Goal: Task Accomplishment & Management: Use online tool/utility

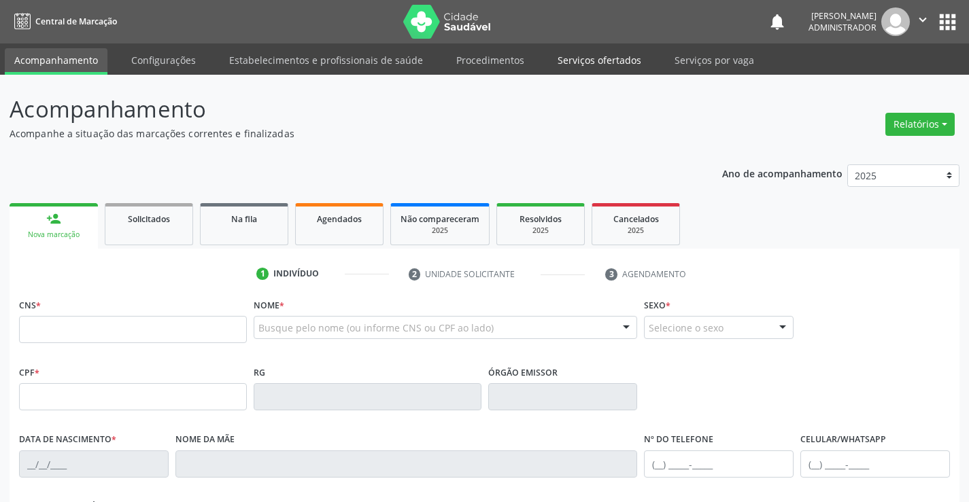
click at [553, 57] on link "Serviços ofertados" at bounding box center [599, 60] width 103 height 24
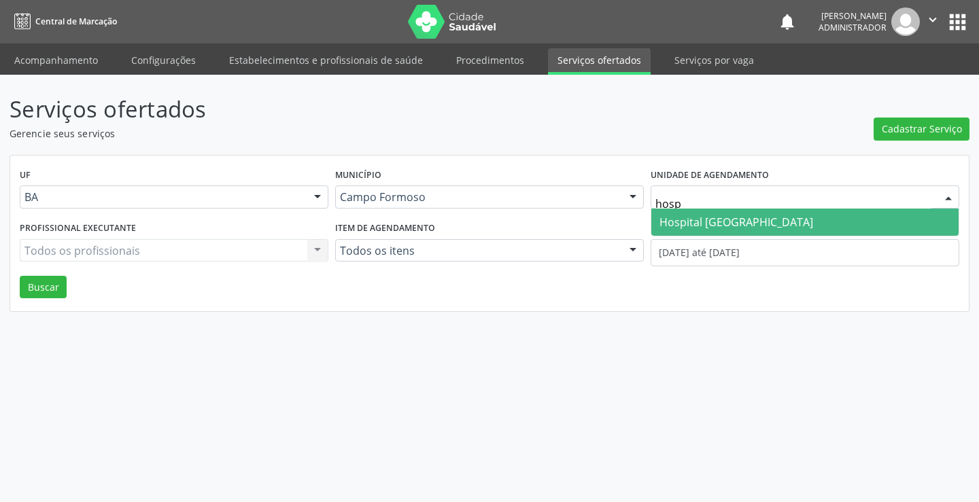
type input "hospi"
click at [778, 219] on span "Hospital [GEOGRAPHIC_DATA]" at bounding box center [804, 222] width 307 height 27
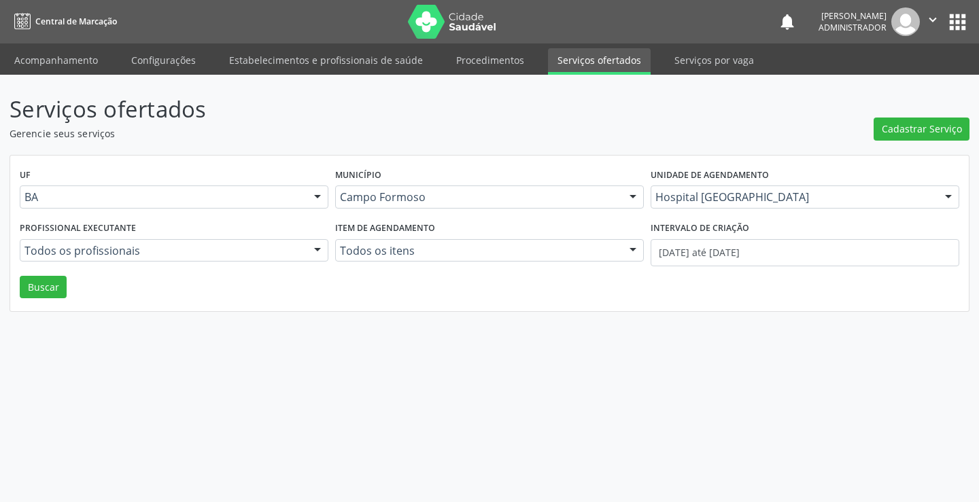
click at [315, 248] on div at bounding box center [317, 251] width 20 height 23
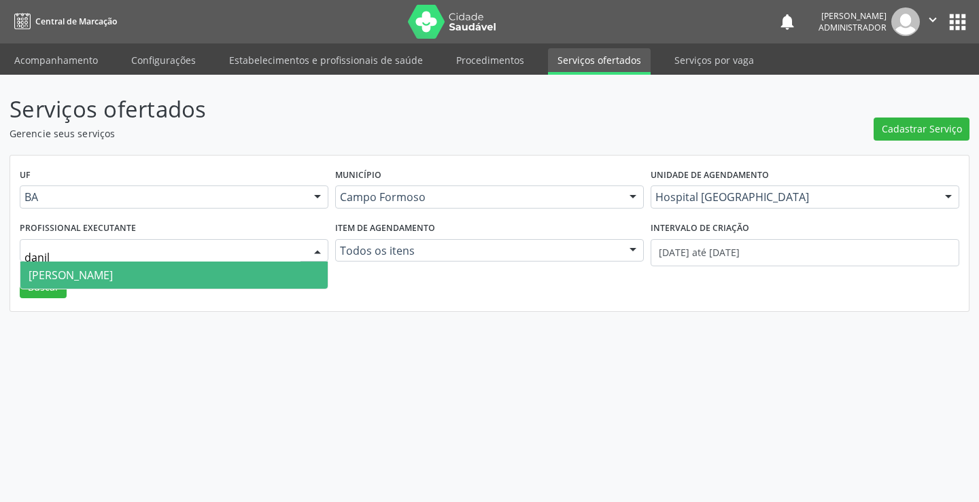
type input "[PERSON_NAME]"
click at [226, 273] on span "[PERSON_NAME]" at bounding box center [173, 275] width 307 height 27
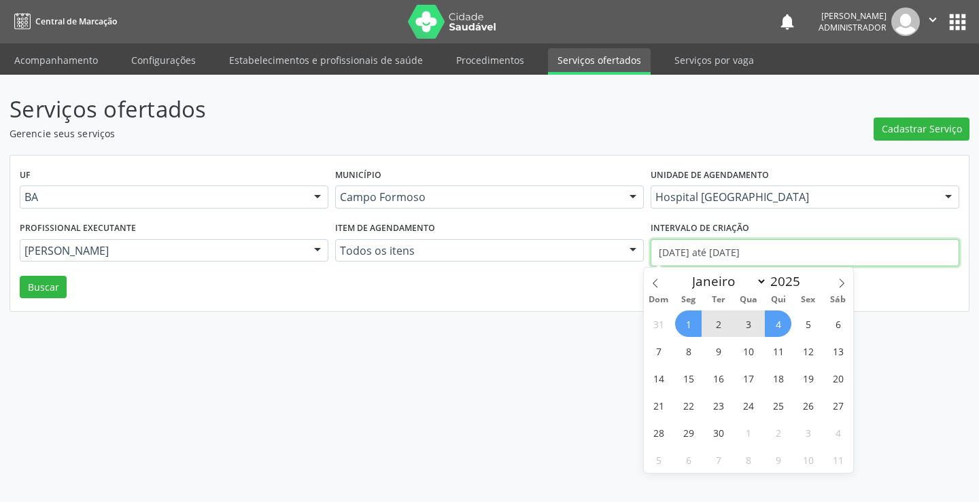
click at [667, 249] on input "[DATE] até [DATE]" at bounding box center [804, 252] width 309 height 27
click at [655, 283] on icon at bounding box center [655, 284] width 10 height 10
select select "7"
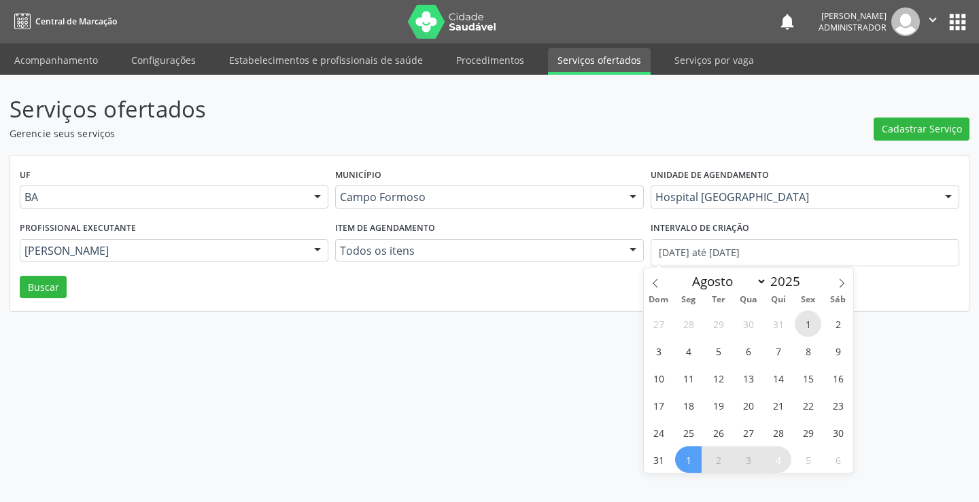
click at [812, 324] on span "1" at bounding box center [808, 324] width 27 height 27
type input "[DATE]"
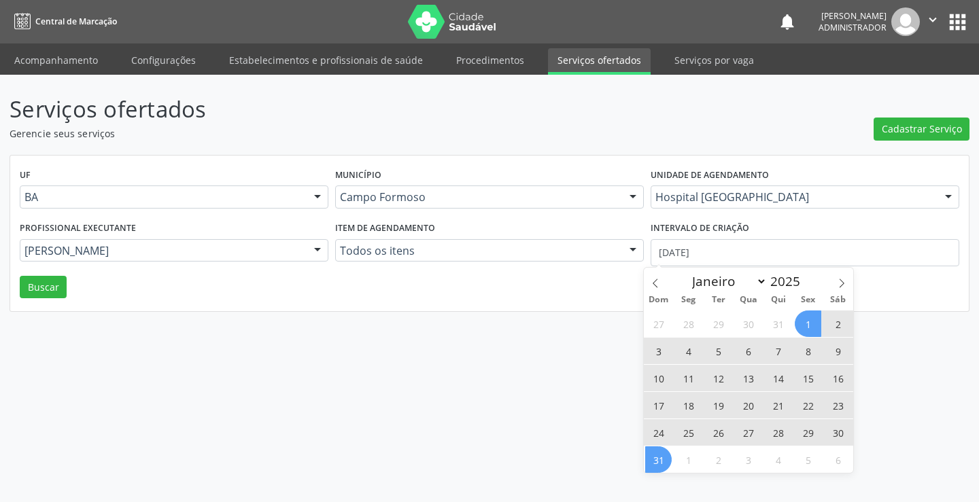
click at [656, 459] on span "31" at bounding box center [658, 460] width 27 height 27
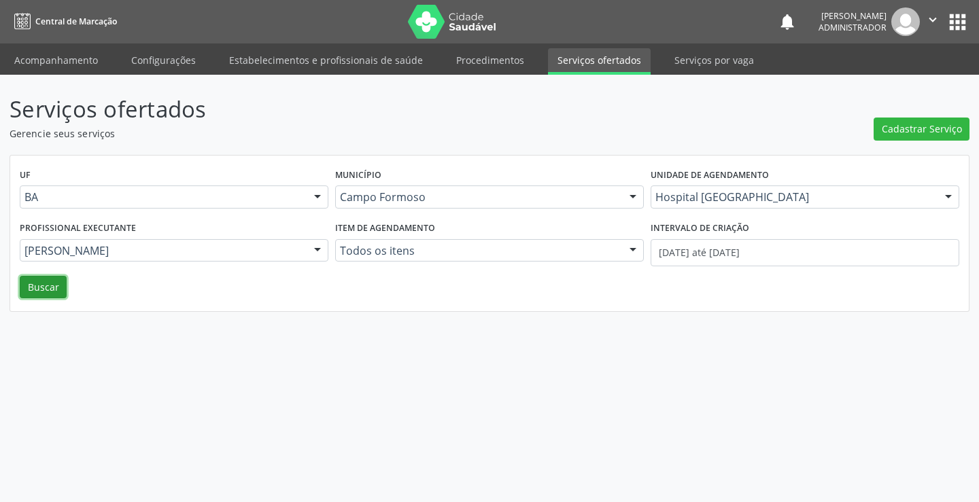
click at [32, 289] on button "Buscar" at bounding box center [43, 287] width 47 height 23
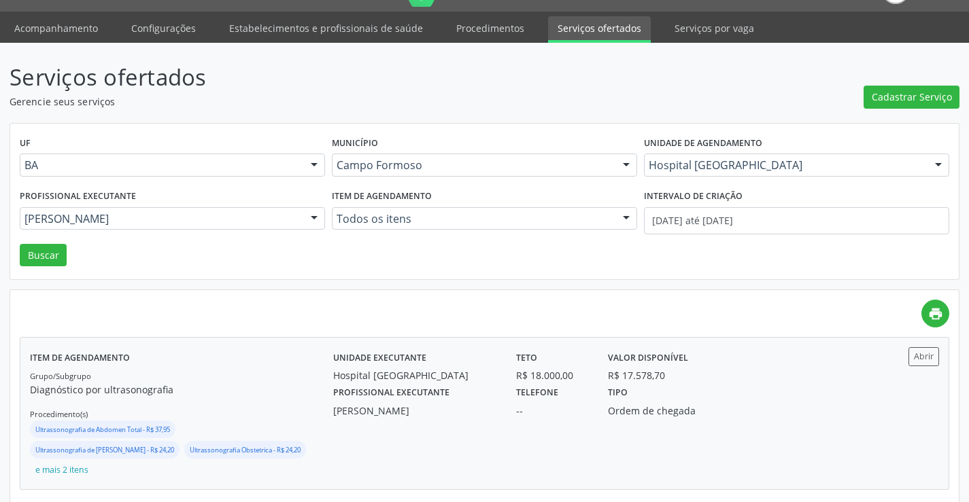
scroll to position [49, 0]
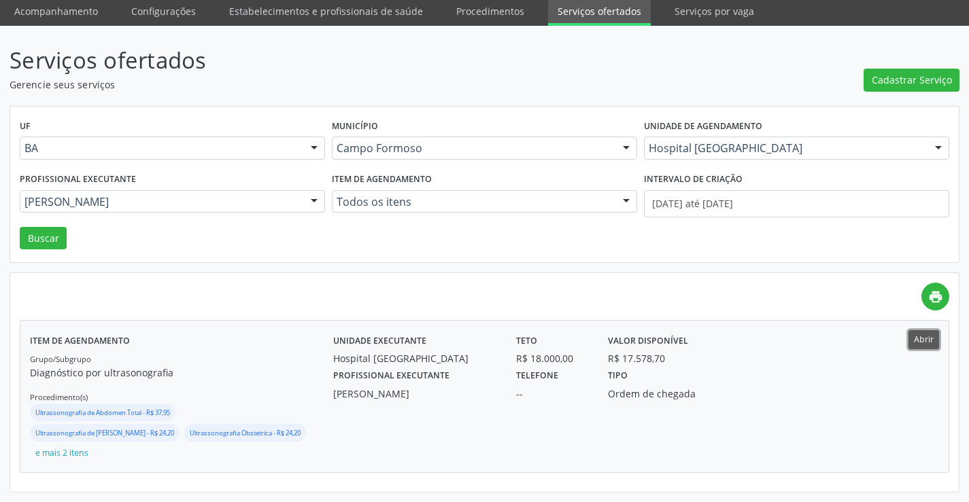
click at [921, 338] on button "Abrir" at bounding box center [923, 339] width 31 height 18
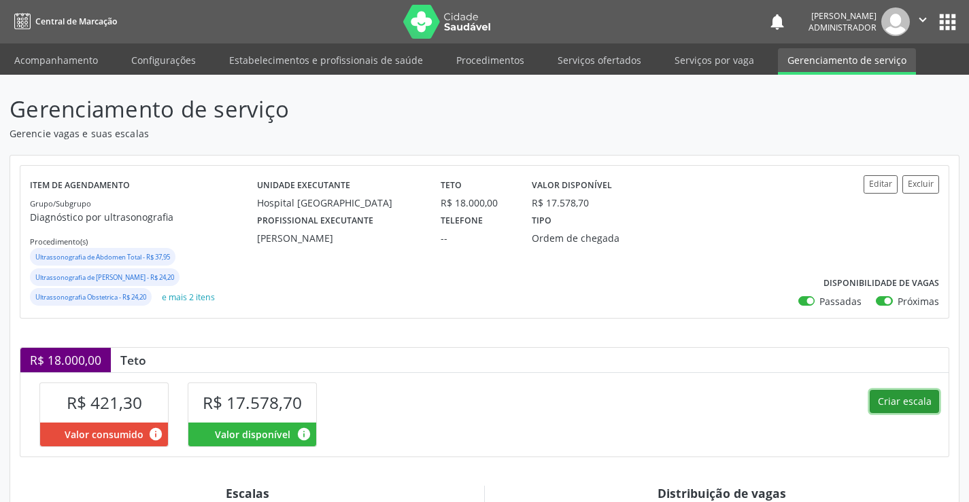
click at [903, 404] on button "Criar escala" at bounding box center [903, 401] width 69 height 23
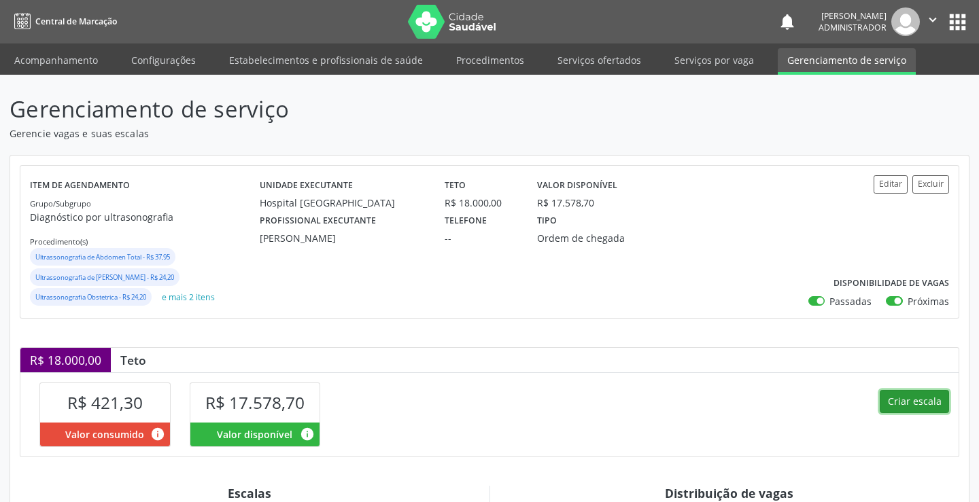
select select "8"
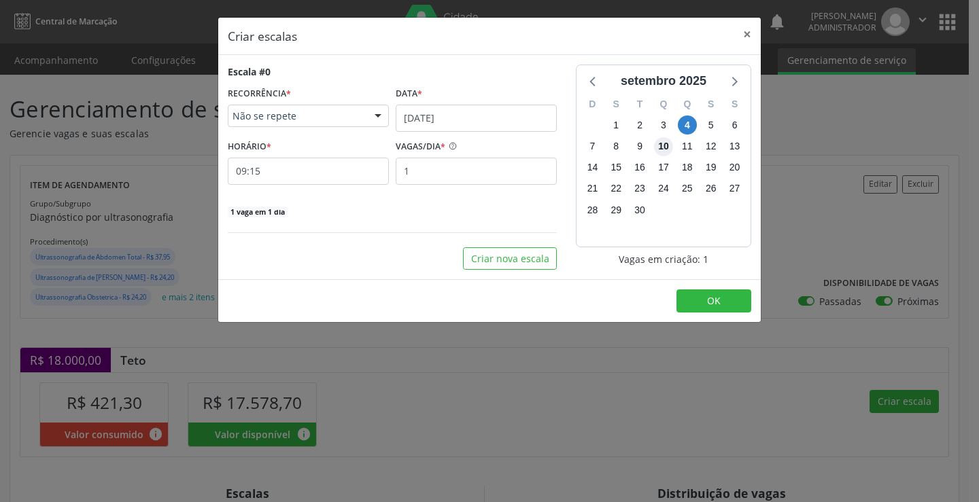
click at [661, 149] on span "10" at bounding box center [663, 146] width 19 height 19
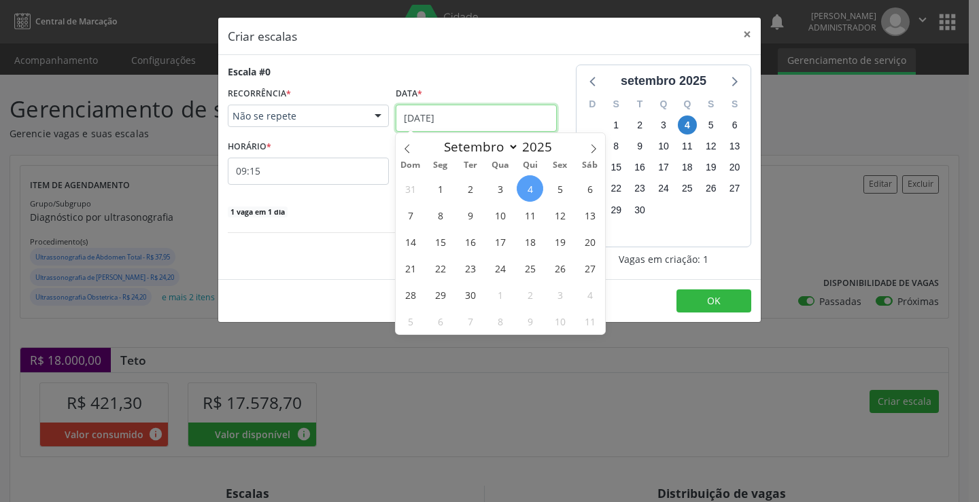
click at [421, 110] on input "04/09/2025" at bounding box center [476, 118] width 161 height 27
click at [496, 214] on span "10" at bounding box center [500, 215] width 27 height 27
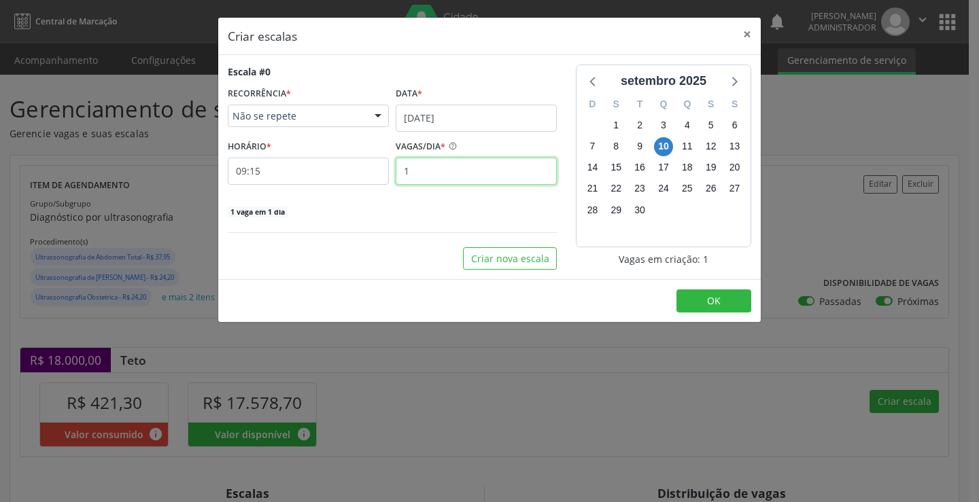
click at [431, 173] on input "1" at bounding box center [476, 171] width 161 height 27
type input "3"
click at [370, 173] on input "09:15" at bounding box center [308, 171] width 161 height 27
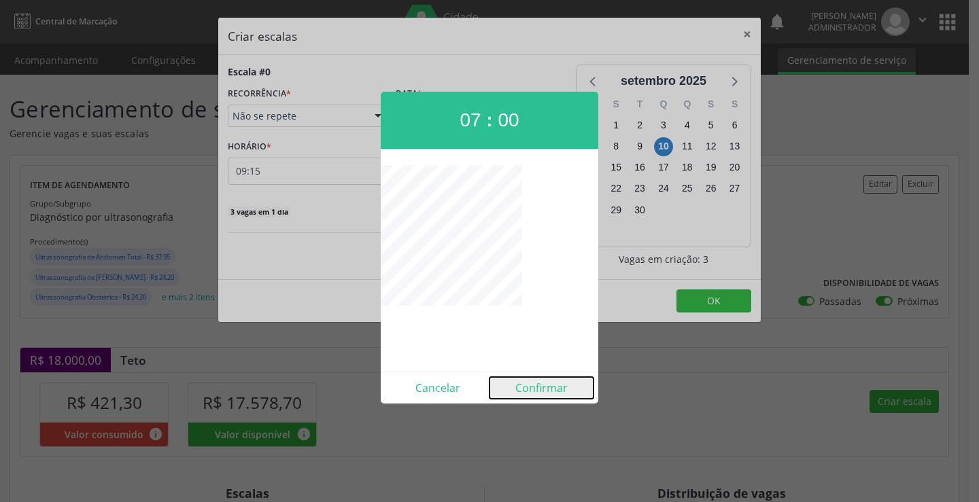
click at [551, 387] on button "Confirmar" at bounding box center [541, 388] width 104 height 22
type input "07:00"
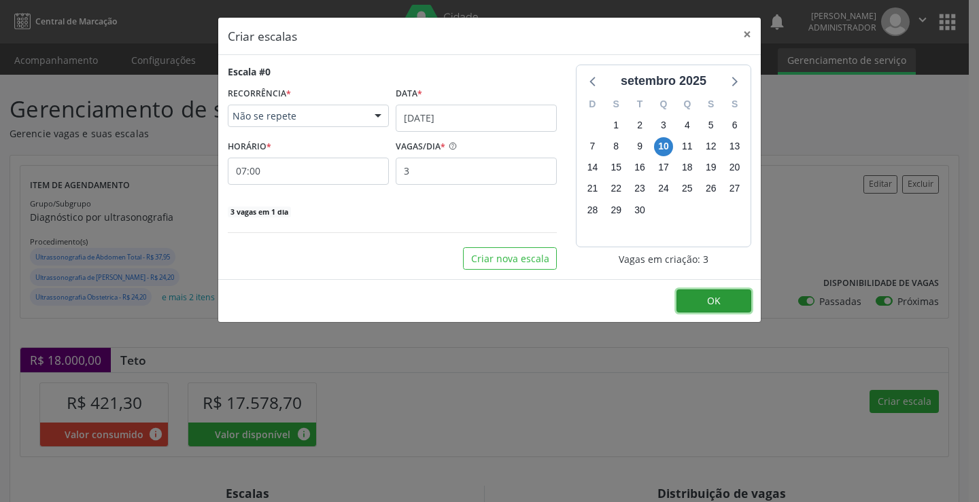
click at [713, 302] on span "OK" at bounding box center [714, 300] width 14 height 13
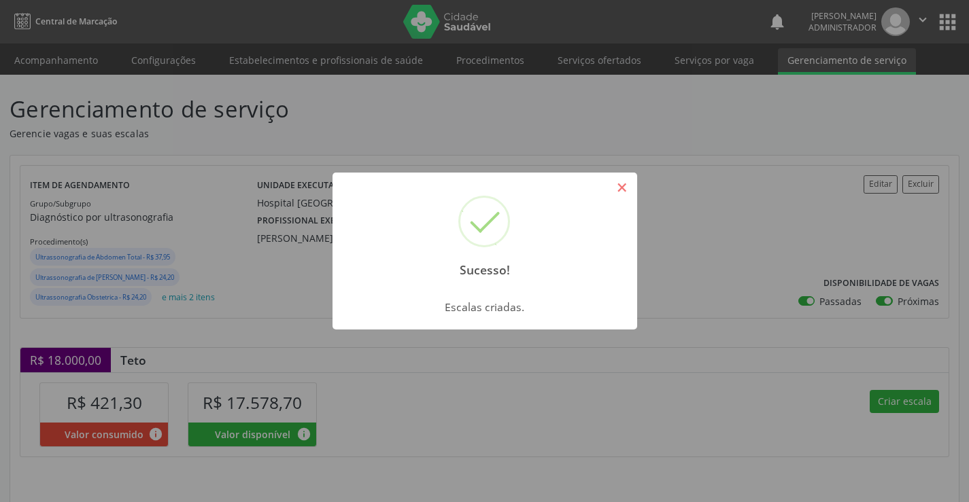
click at [629, 186] on button "×" at bounding box center [621, 187] width 23 height 23
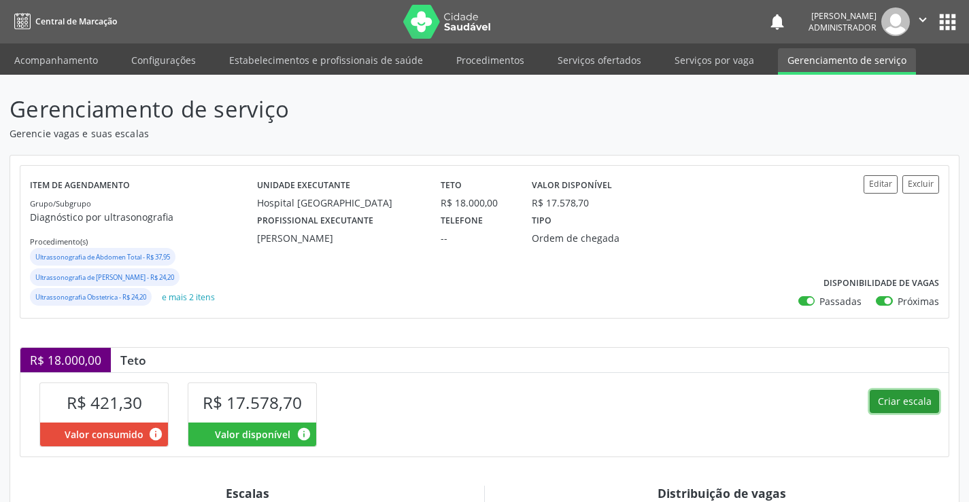
click at [899, 403] on button "Criar escala" at bounding box center [903, 401] width 69 height 23
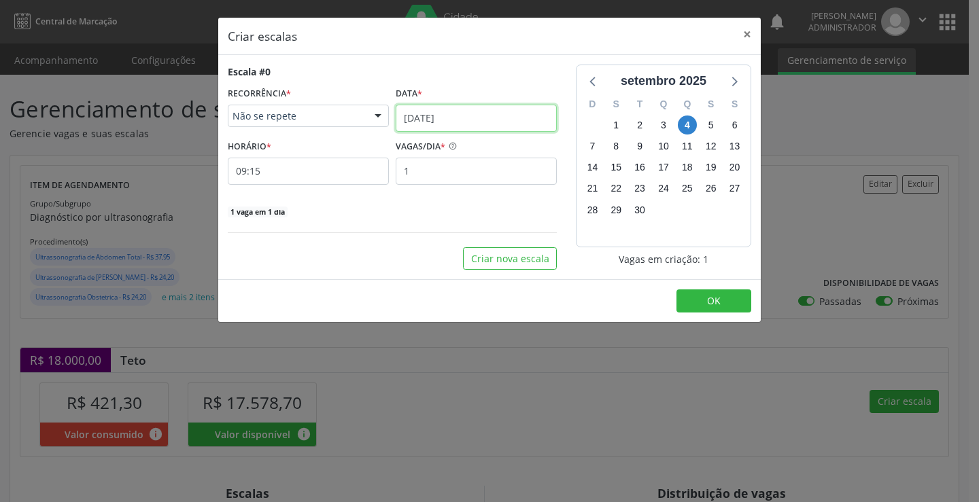
click at [423, 107] on input "04/09/2025" at bounding box center [476, 118] width 161 height 27
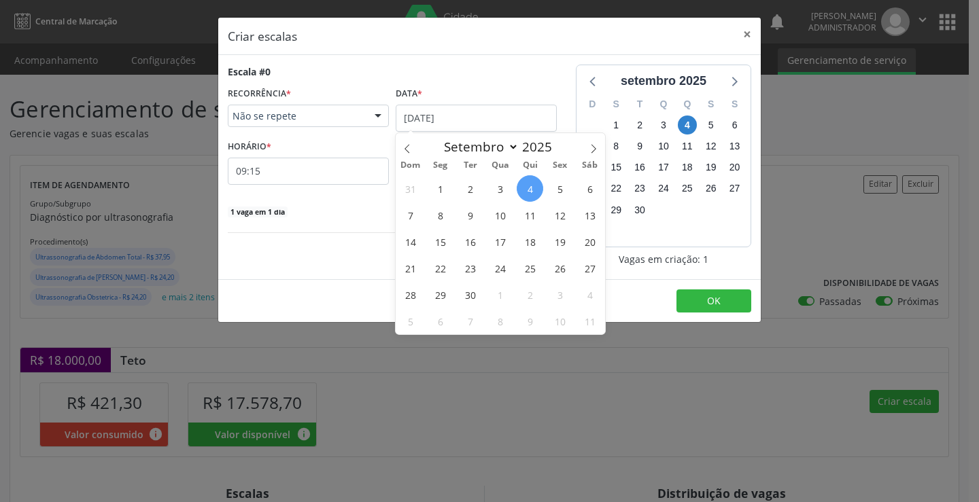
drag, startPoint x: 500, startPoint y: 207, endPoint x: 461, endPoint y: 192, distance: 41.9
click at [500, 207] on span "10" at bounding box center [500, 215] width 27 height 27
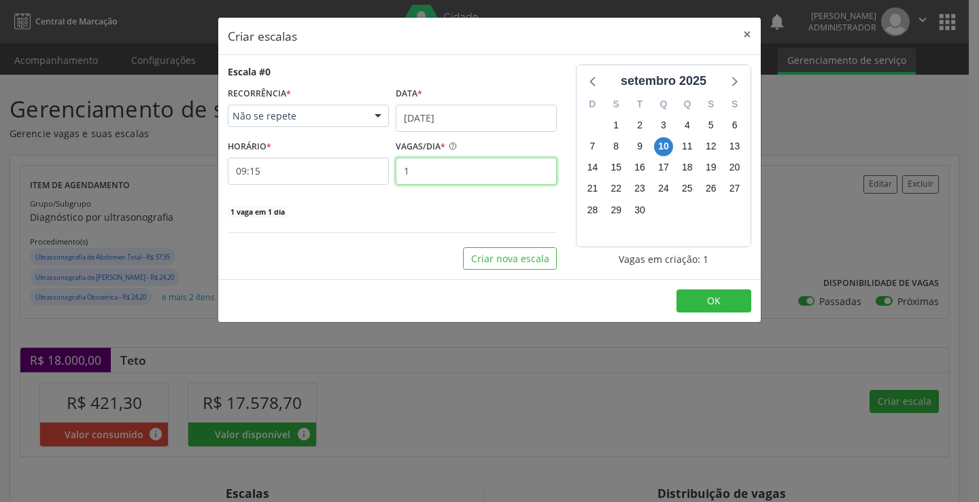
click at [415, 172] on input "1" at bounding box center [476, 171] width 161 height 27
type input "4"
click at [336, 169] on input "09:15" at bounding box center [308, 171] width 161 height 27
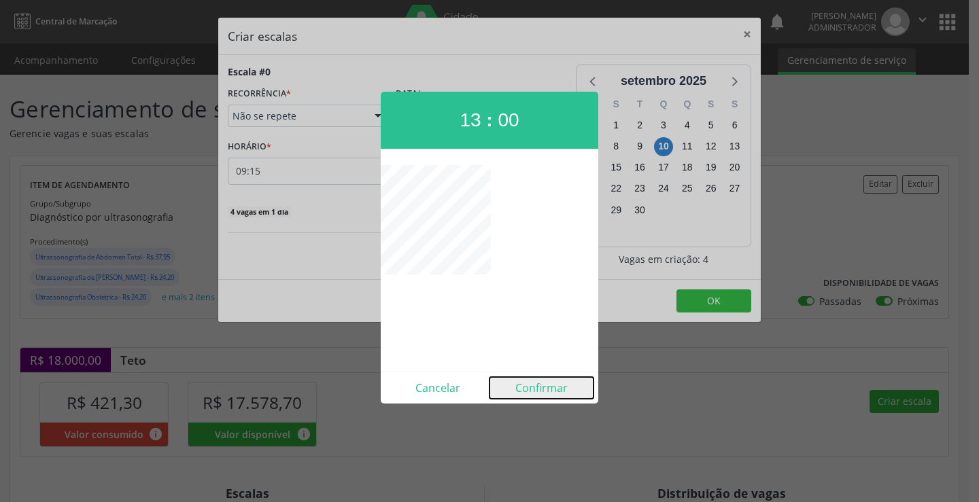
click at [547, 384] on button "Confirmar" at bounding box center [541, 388] width 104 height 22
type input "13:00"
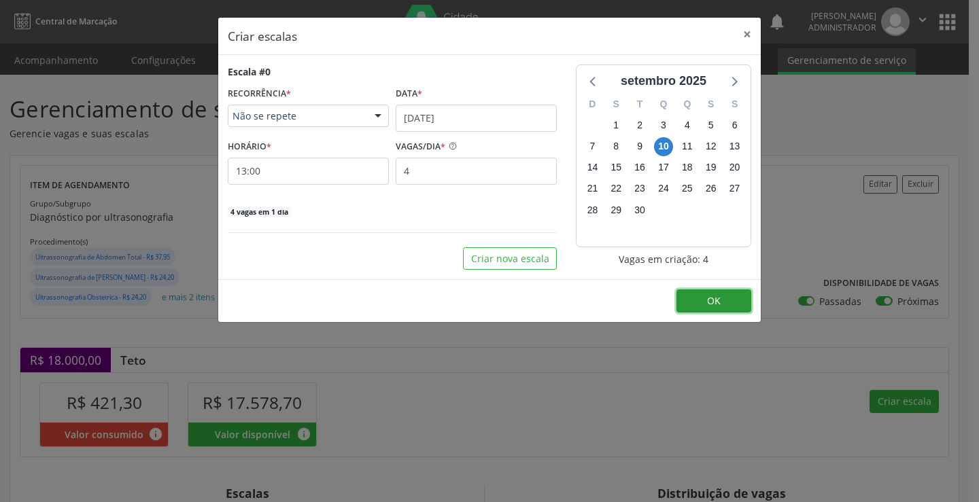
click at [701, 296] on button "OK" at bounding box center [713, 301] width 75 height 23
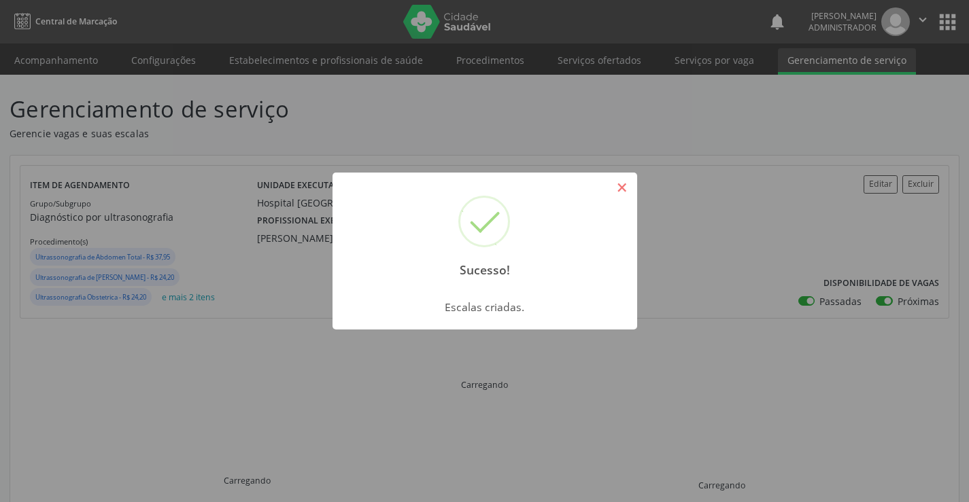
click at [627, 185] on button "×" at bounding box center [621, 187] width 23 height 23
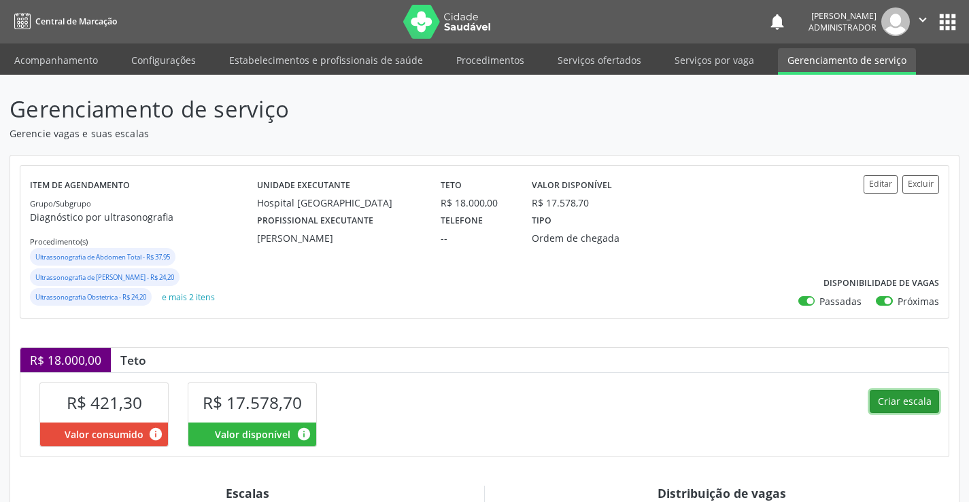
click at [888, 398] on button "Criar escala" at bounding box center [903, 401] width 69 height 23
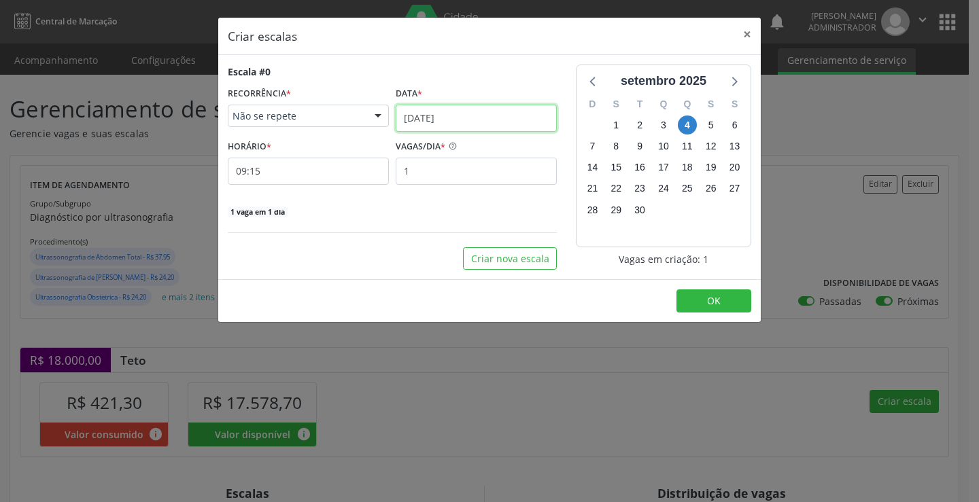
click at [445, 111] on input "04/09/2025" at bounding box center [476, 118] width 161 height 27
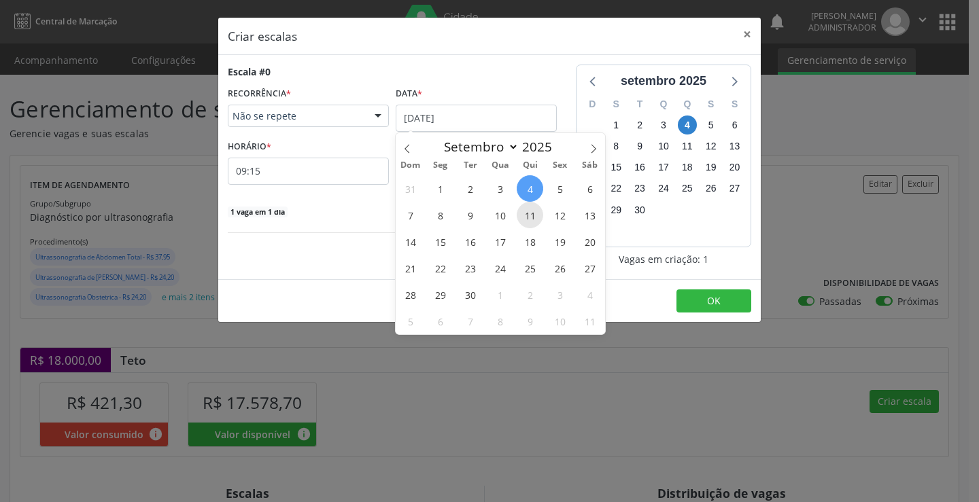
click at [534, 218] on span "11" at bounding box center [530, 215] width 27 height 27
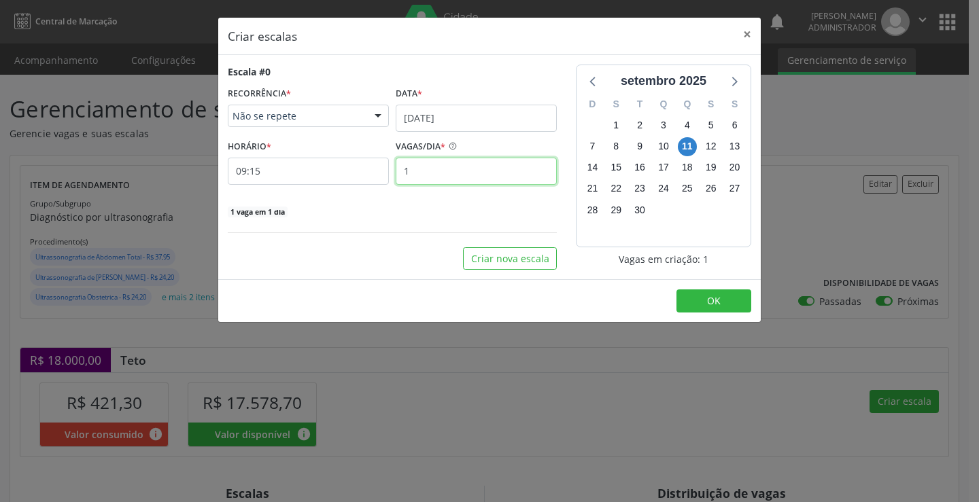
click at [448, 177] on input "1" at bounding box center [476, 171] width 161 height 27
type input "3"
click at [356, 167] on input "09:15" at bounding box center [308, 171] width 161 height 27
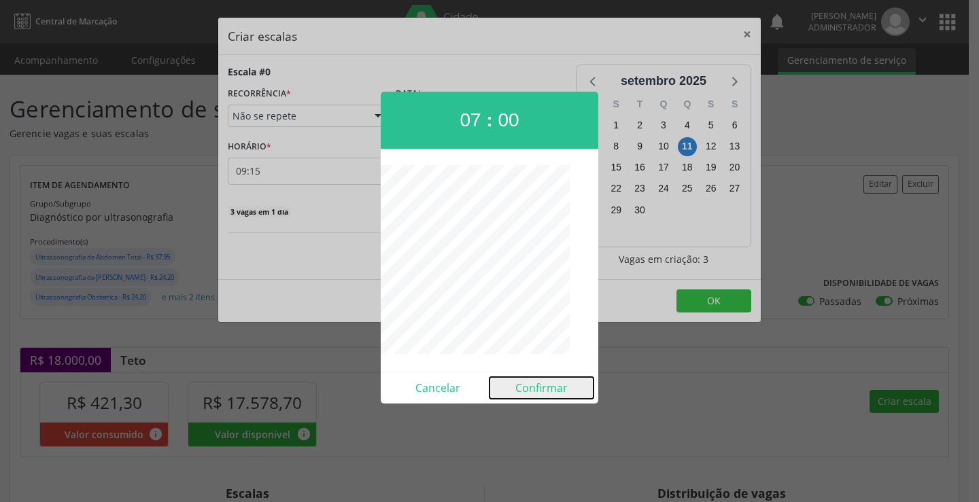
click at [525, 385] on button "Confirmar" at bounding box center [541, 388] width 104 height 22
type input "07:00"
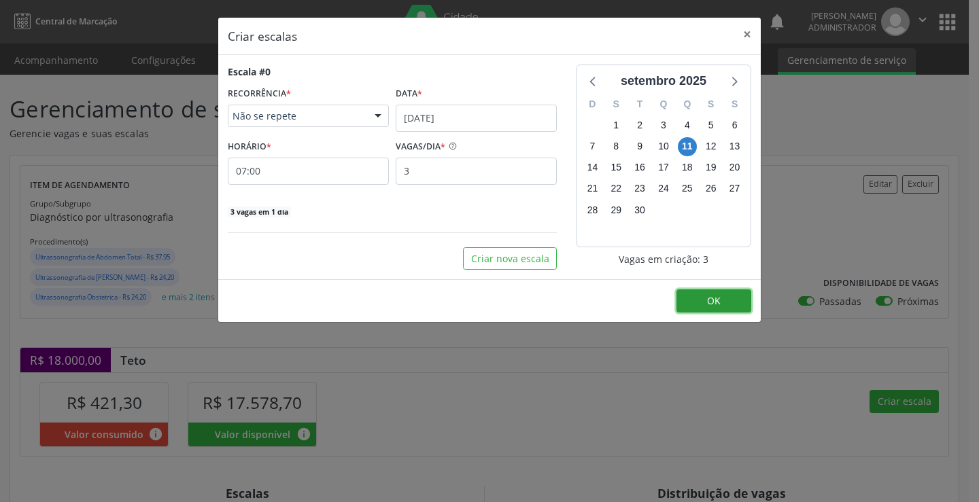
click at [716, 300] on span "OK" at bounding box center [714, 300] width 14 height 13
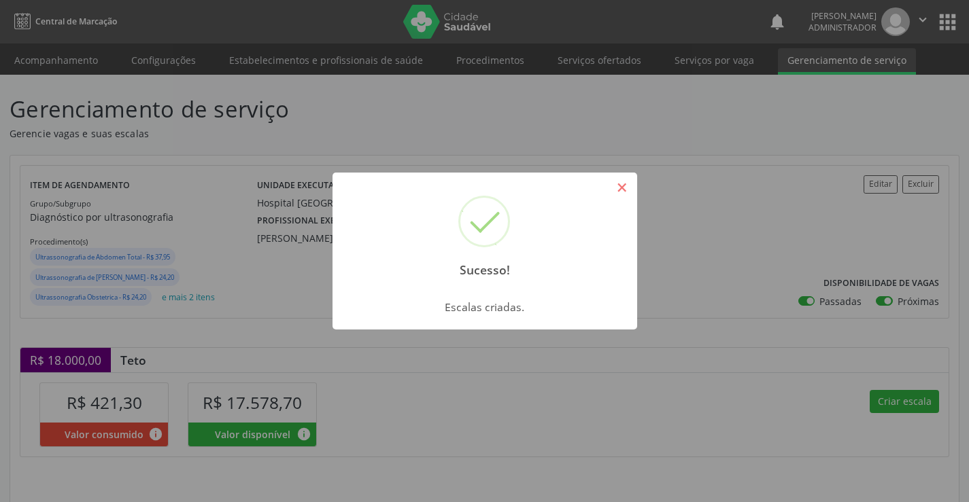
click at [623, 181] on button "×" at bounding box center [621, 187] width 23 height 23
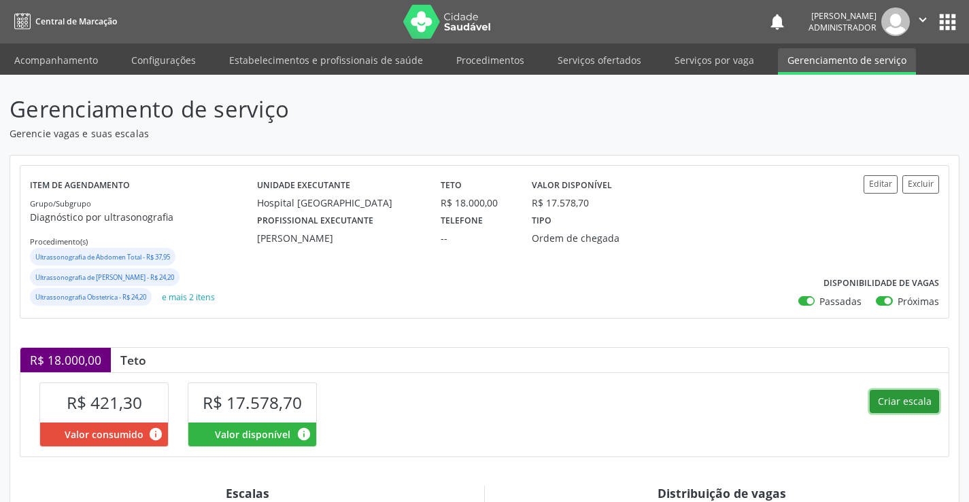
click at [894, 395] on button "Criar escala" at bounding box center [903, 401] width 69 height 23
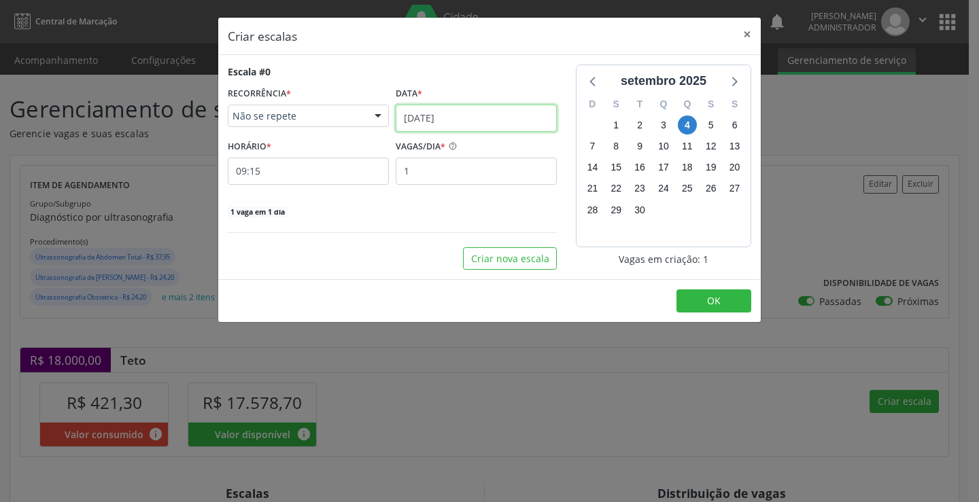
click at [409, 116] on input "04/09/2025" at bounding box center [476, 118] width 161 height 27
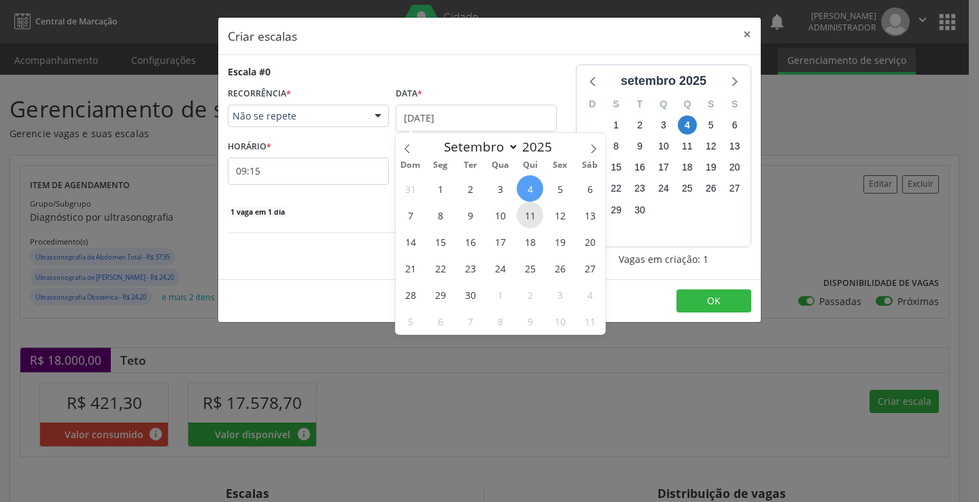
click at [534, 213] on span "11" at bounding box center [530, 215] width 27 height 27
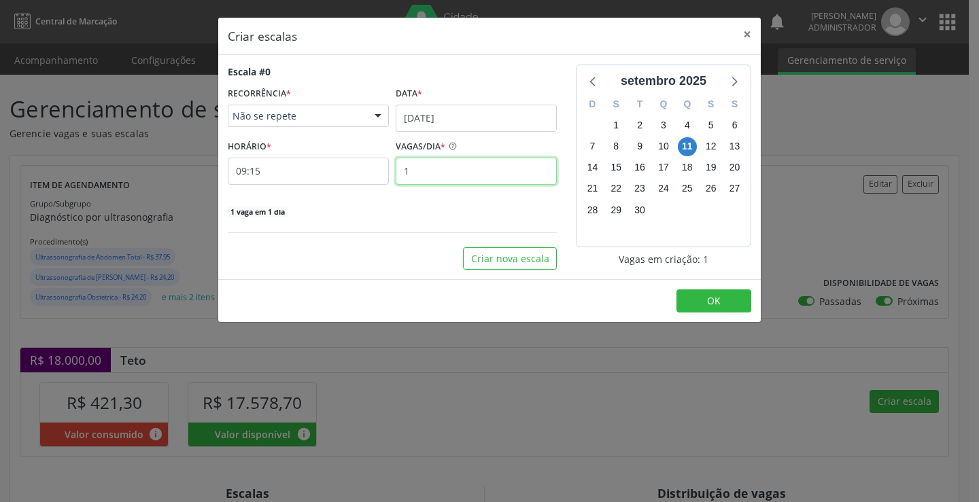
click at [425, 164] on input "1" at bounding box center [476, 171] width 161 height 27
type input "4"
click at [360, 166] on input "09:15" at bounding box center [308, 171] width 161 height 27
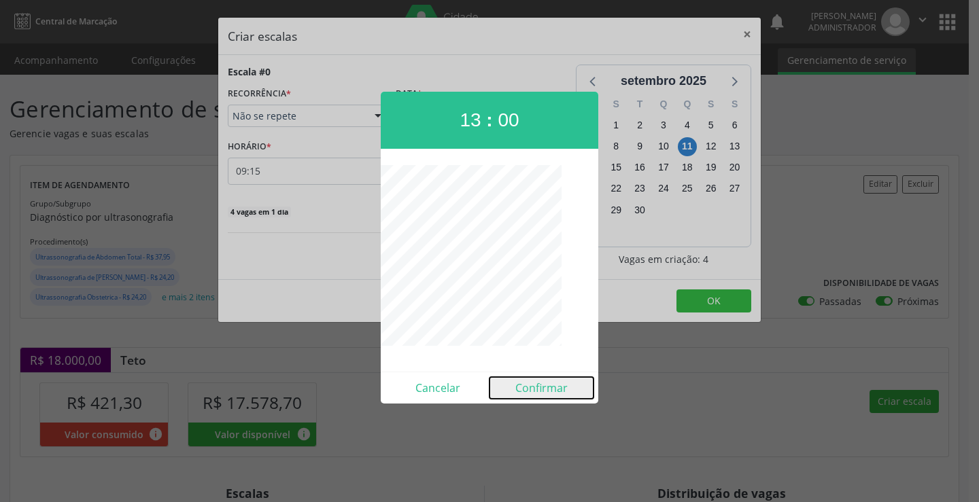
click at [559, 385] on button "Confirmar" at bounding box center [541, 388] width 104 height 22
type input "13:00"
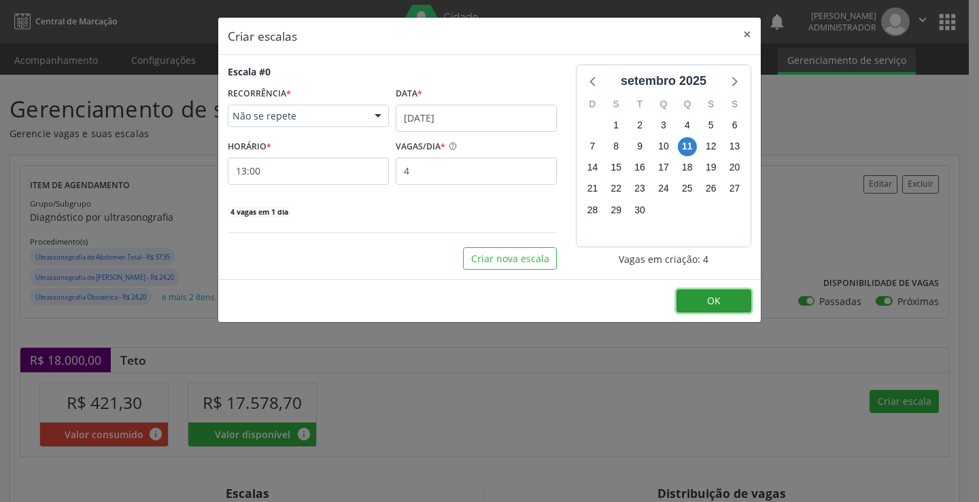
click at [704, 301] on button "OK" at bounding box center [713, 301] width 75 height 23
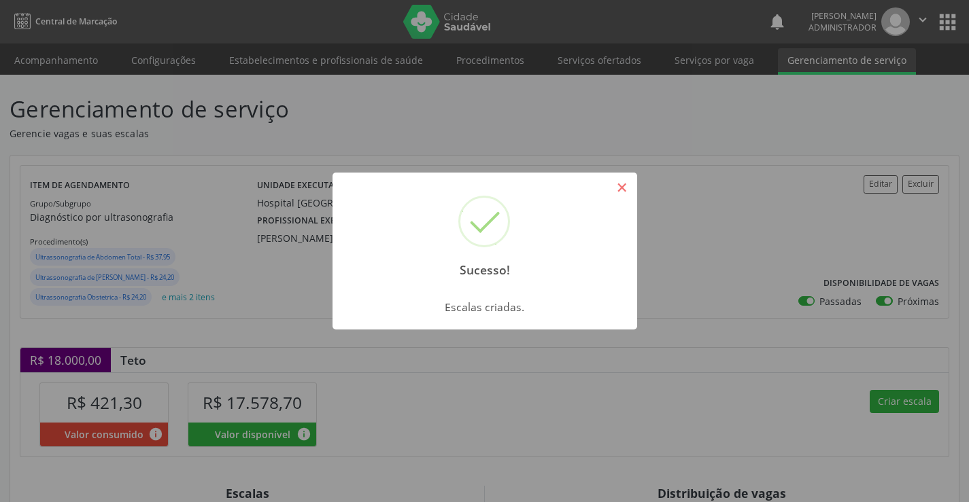
click at [625, 182] on button "×" at bounding box center [621, 187] width 23 height 23
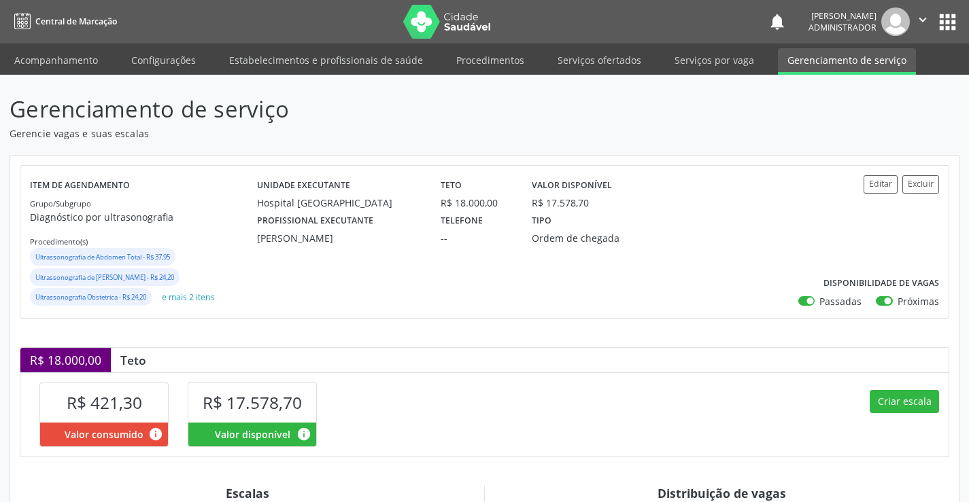
click at [921, 17] on icon "" at bounding box center [922, 19] width 15 height 15
click at [879, 82] on link "Sair" at bounding box center [888, 82] width 94 height 19
